Goal: Find contact information: Find contact information

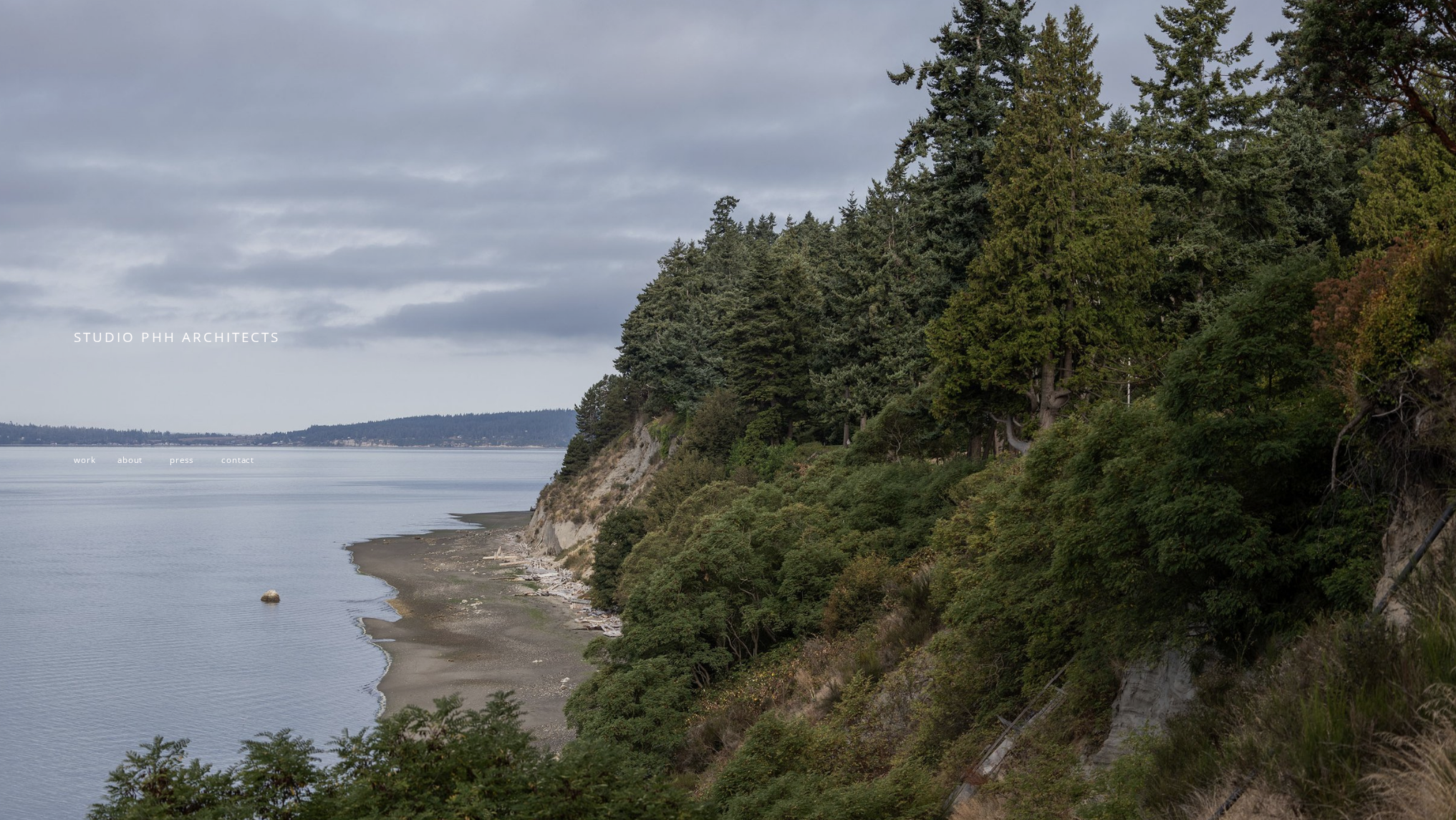
scroll to position [199, 0]
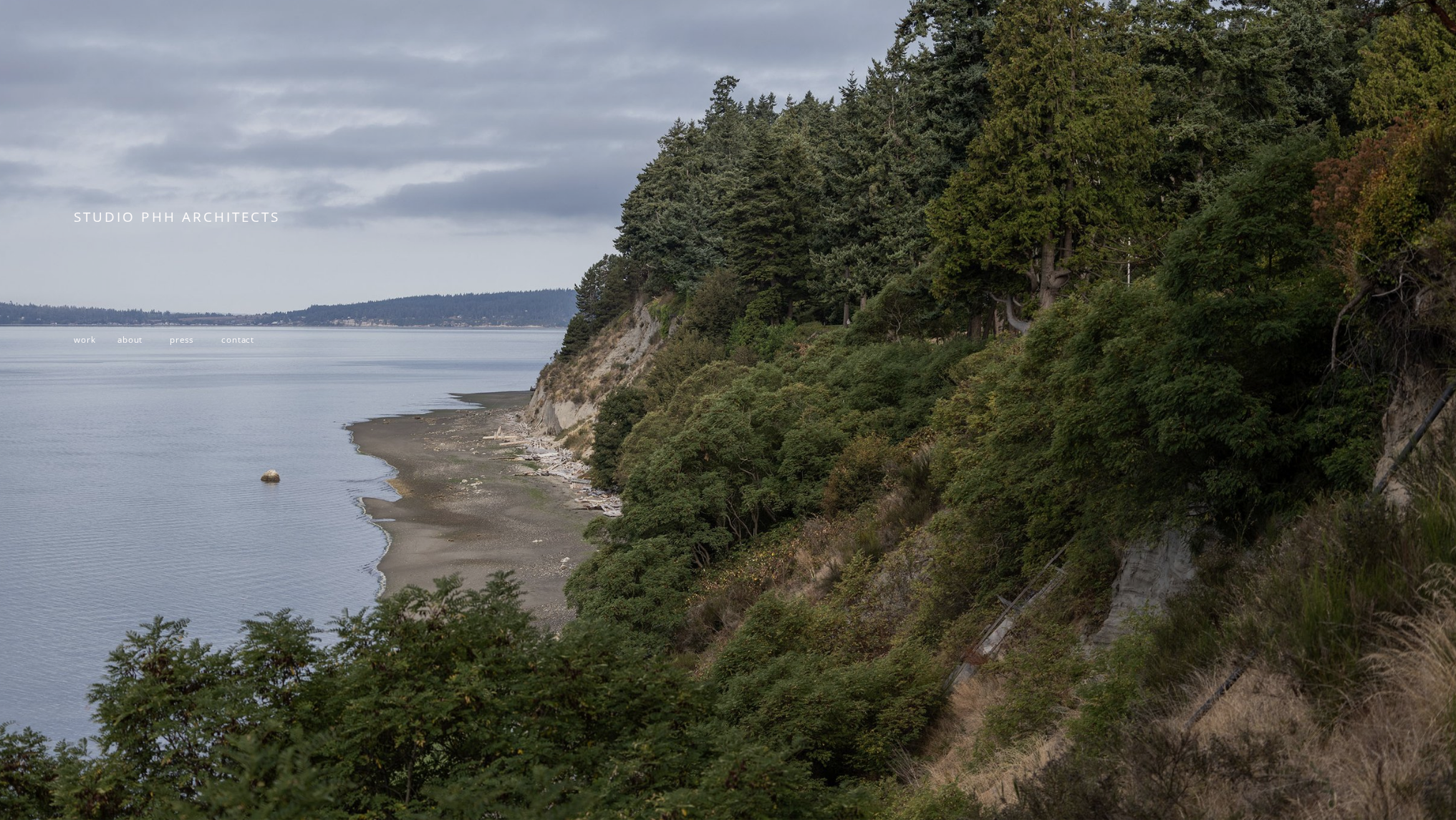
click at [81, 337] on span "work" at bounding box center [84, 339] width 21 height 11
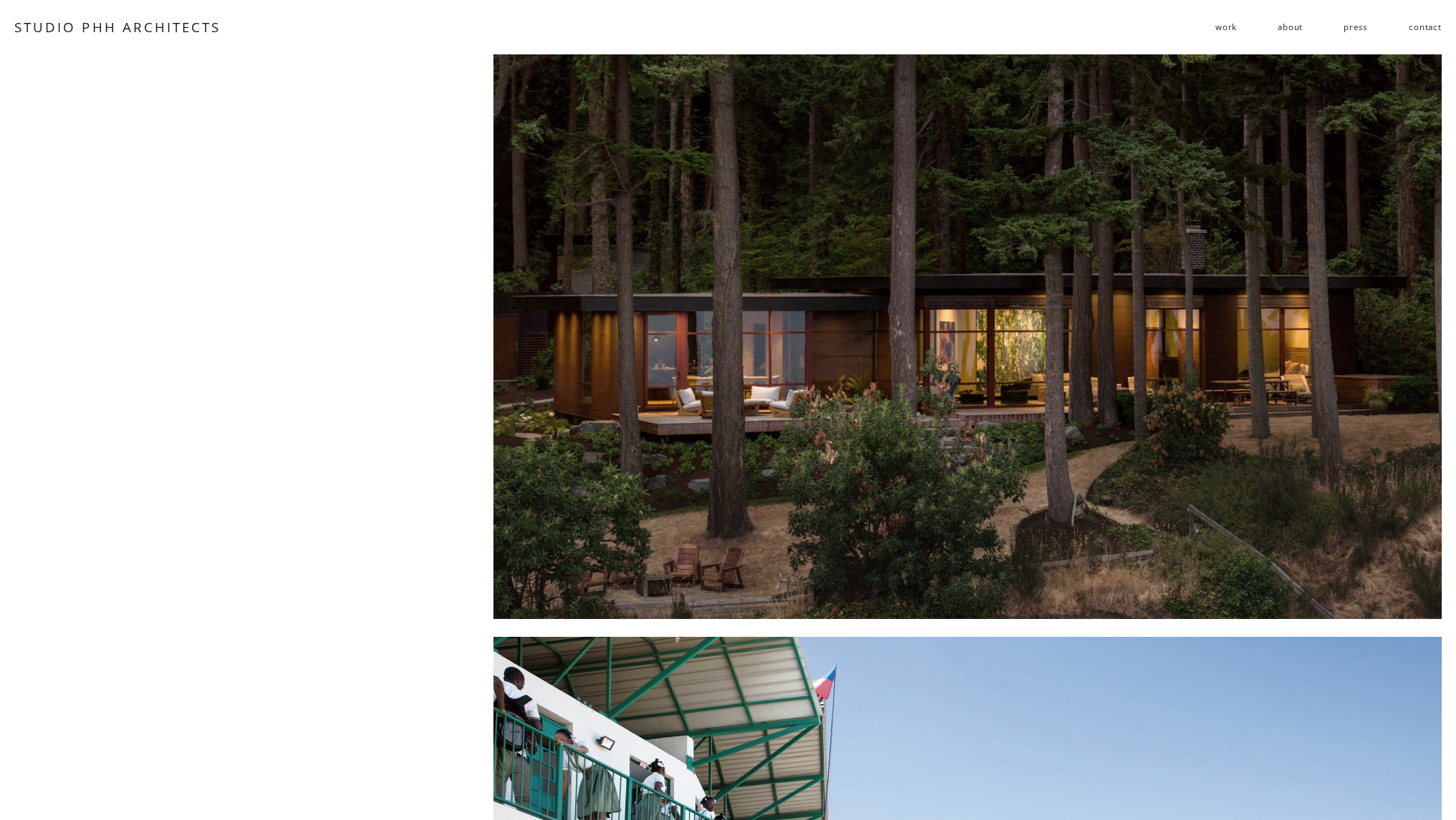
click at [1423, 29] on link "contact" at bounding box center [1425, 27] width 33 height 22
